Goal: Transaction & Acquisition: Download file/media

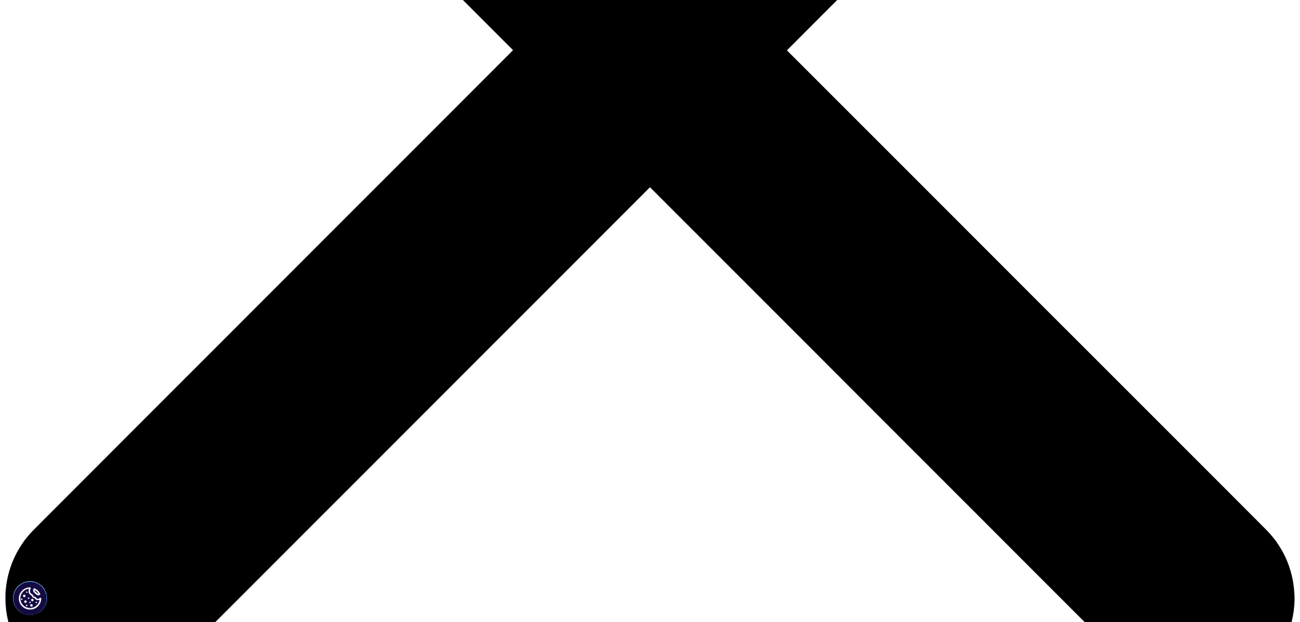
drag, startPoint x: 353, startPoint y: 198, endPoint x: 412, endPoint y: 266, distance: 90.0
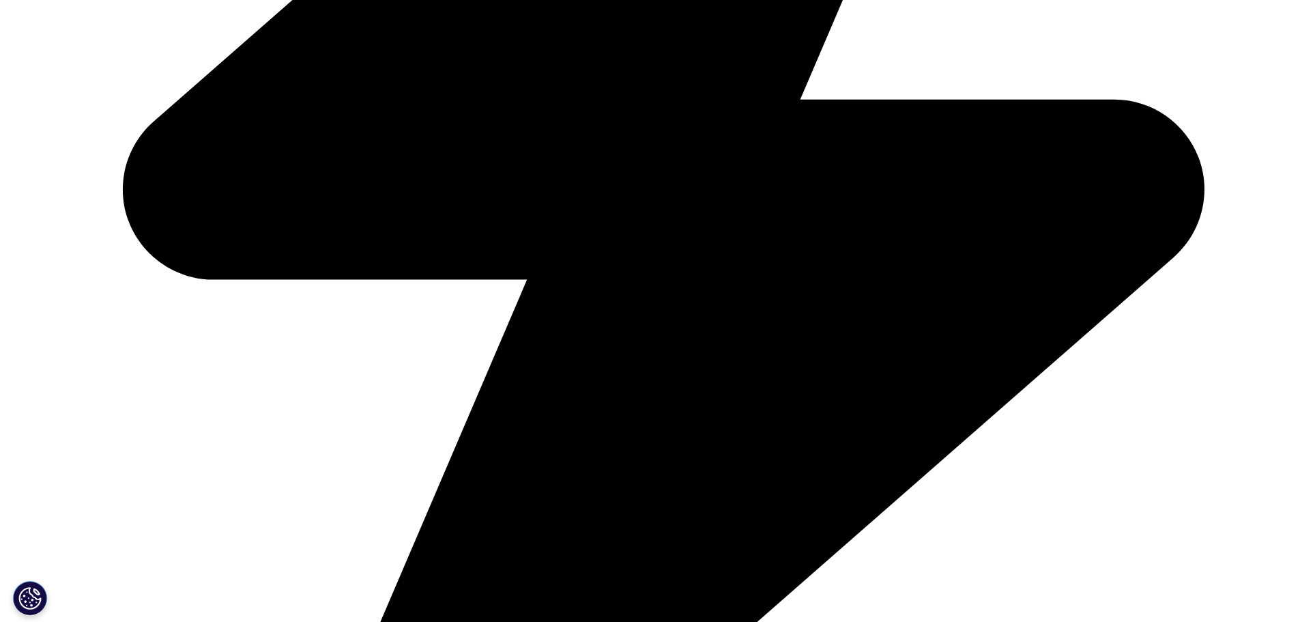
scroll to position [887, 0]
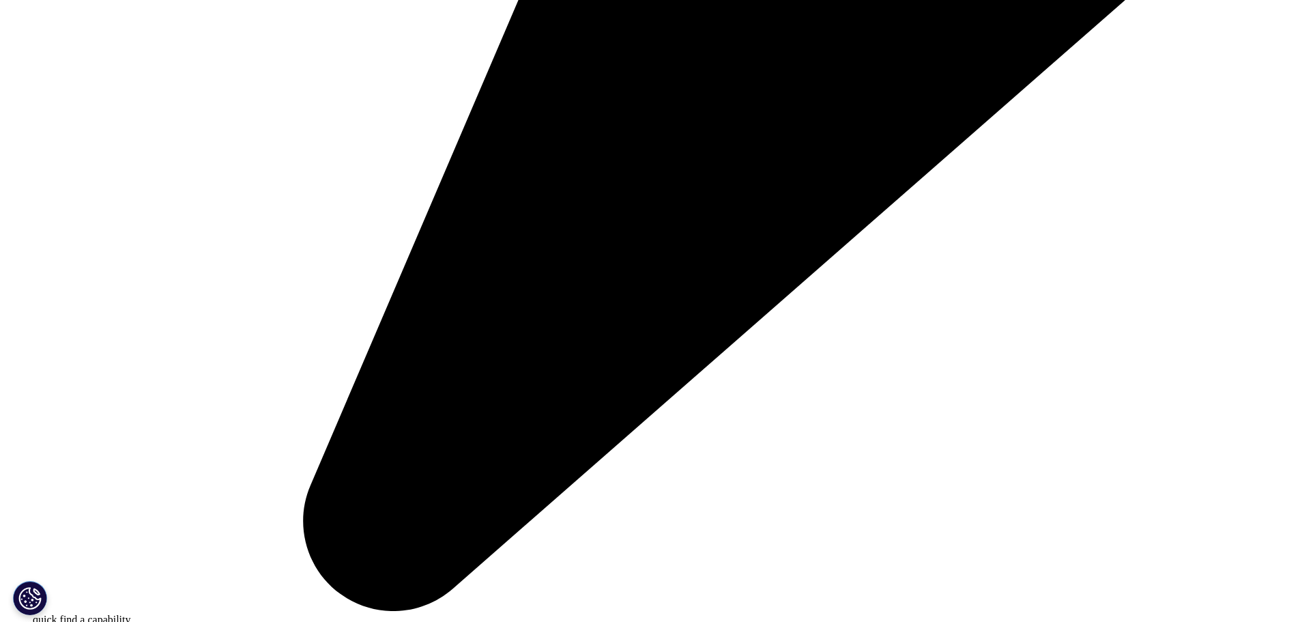
scroll to position [1297, 0]
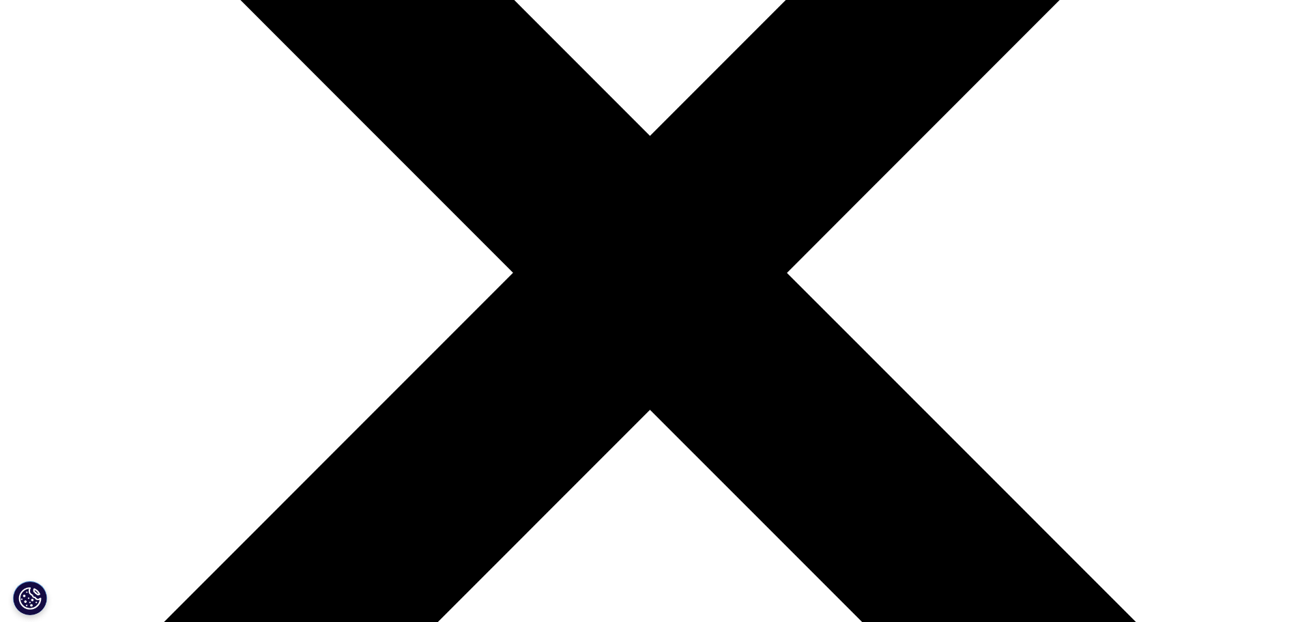
scroll to position [410, 0]
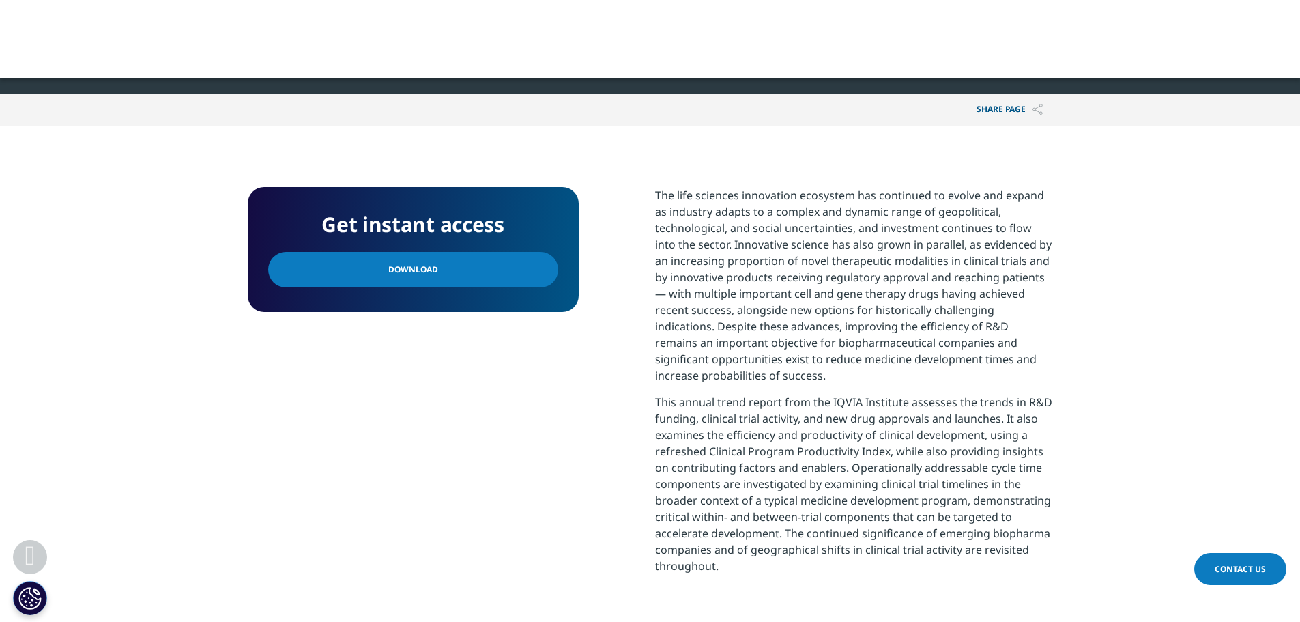
click at [468, 278] on link "Download" at bounding box center [413, 269] width 290 height 35
